Goal: Task Accomplishment & Management: Manage account settings

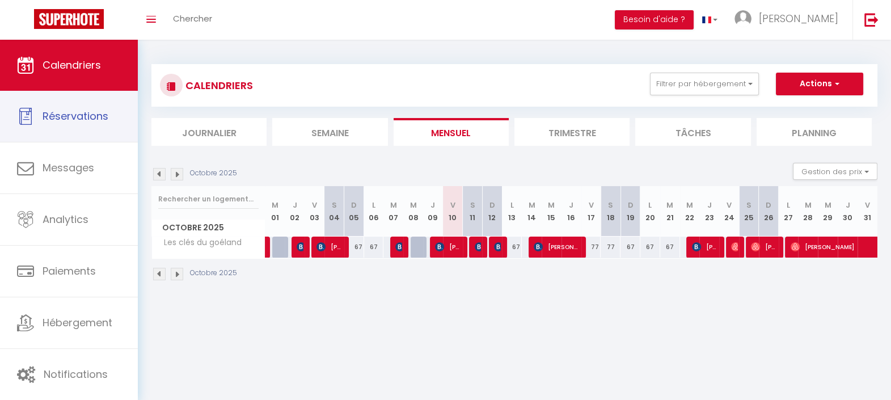
click at [31, 118] on icon at bounding box center [25, 116] width 17 height 17
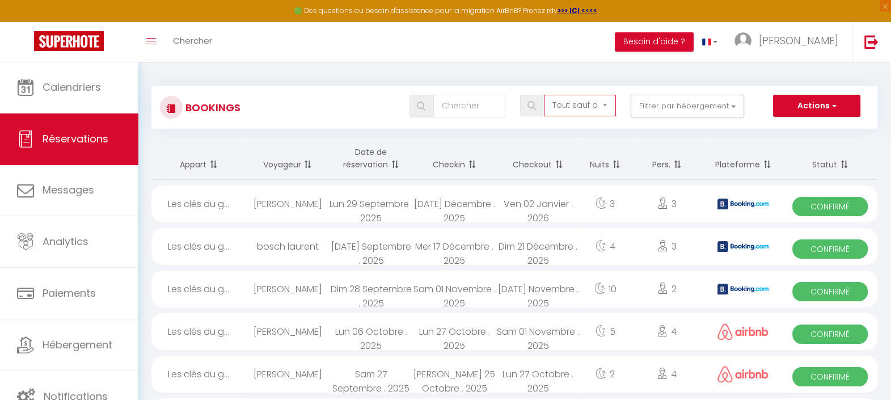
click at [609, 111] on select "Tous les statuts Annulé Confirmé Non Confirmé Tout sauf annulé No Show Request" at bounding box center [580, 106] width 72 height 22
select select "cancelled"
click at [545, 95] on select "Tous les statuts Annulé Confirmé Non Confirmé Tout sauf annulé No Show Request" at bounding box center [580, 106] width 72 height 22
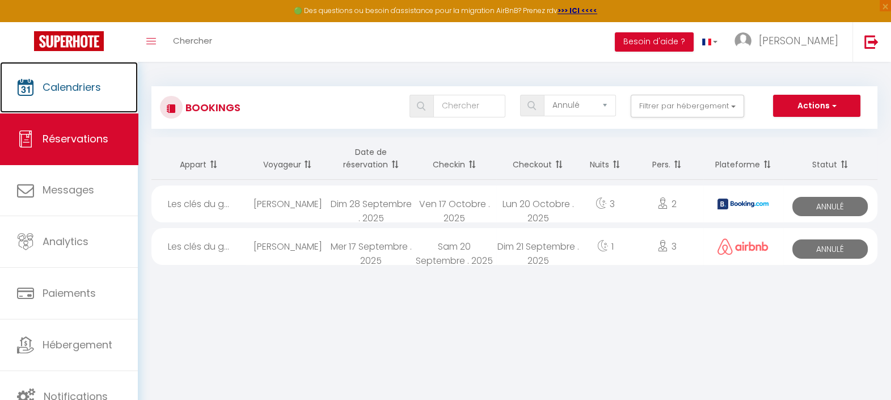
click at [38, 88] on link "Calendriers" at bounding box center [69, 87] width 138 height 51
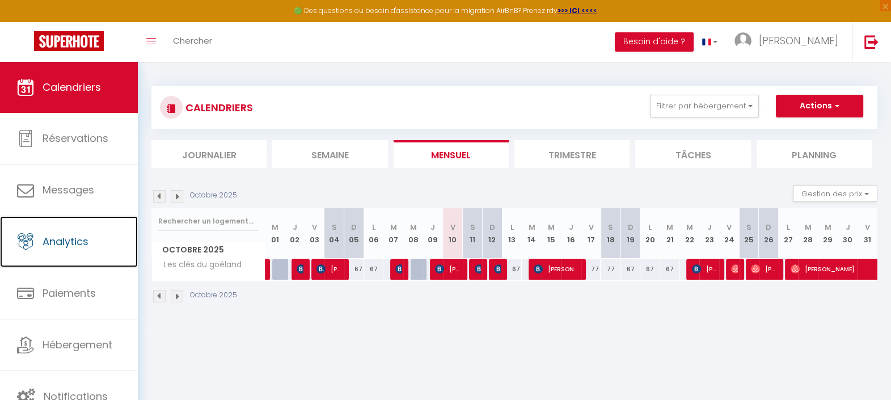
click at [52, 235] on span "Analytics" at bounding box center [66, 241] width 46 height 14
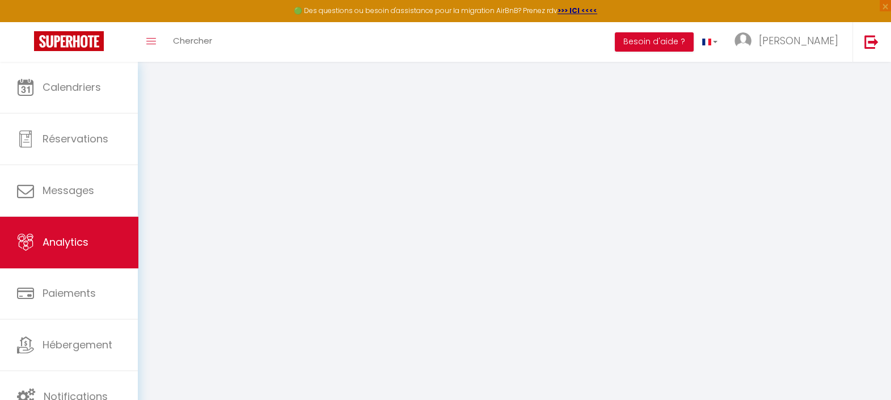
select select "2025"
select select "10"
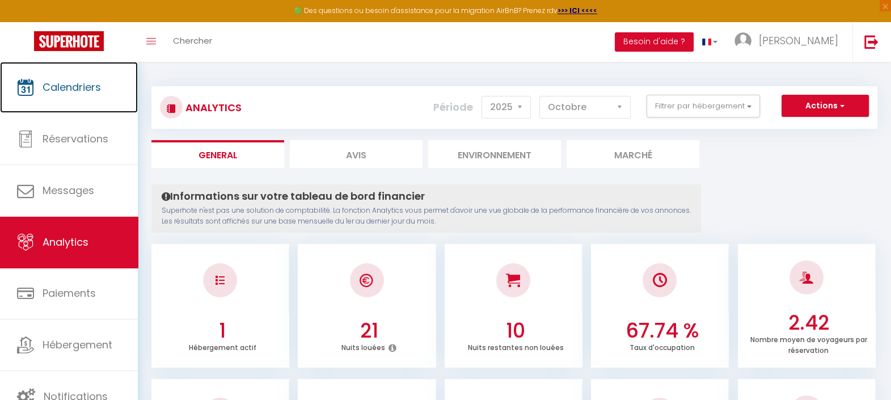
click at [23, 98] on link "Calendriers" at bounding box center [69, 87] width 138 height 51
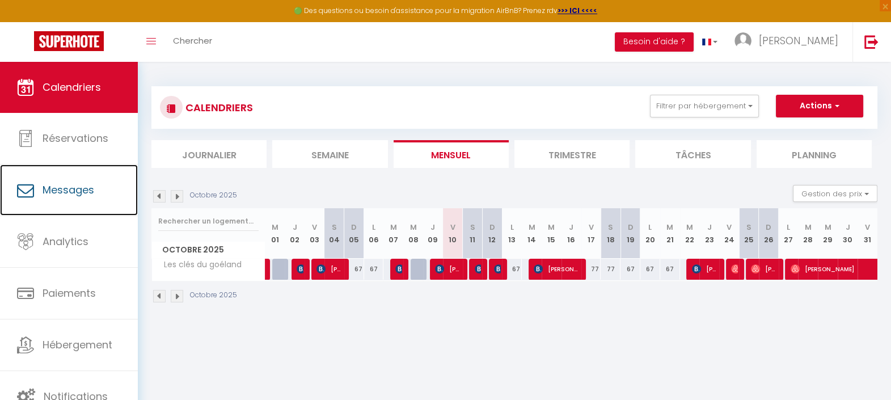
click at [62, 187] on span "Messages" at bounding box center [69, 190] width 52 height 14
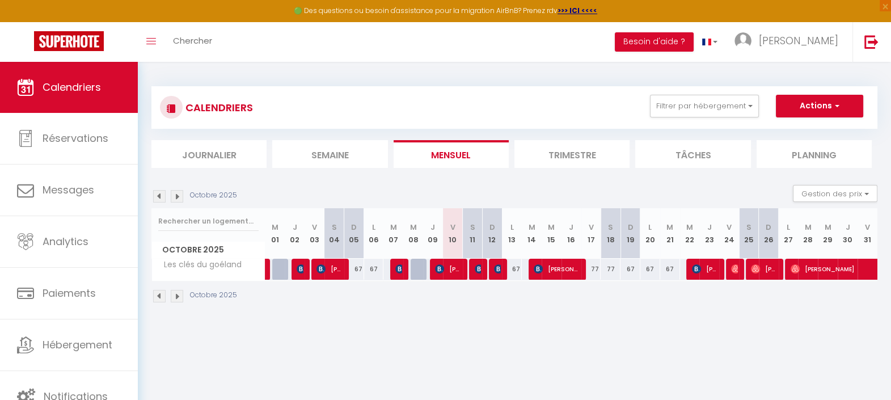
select select "message"
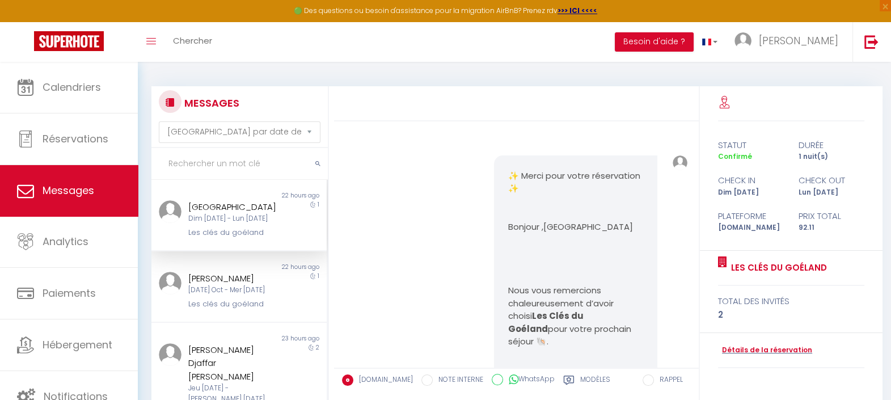
scroll to position [918, 0]
